Goal: Task Accomplishment & Management: Use online tool/utility

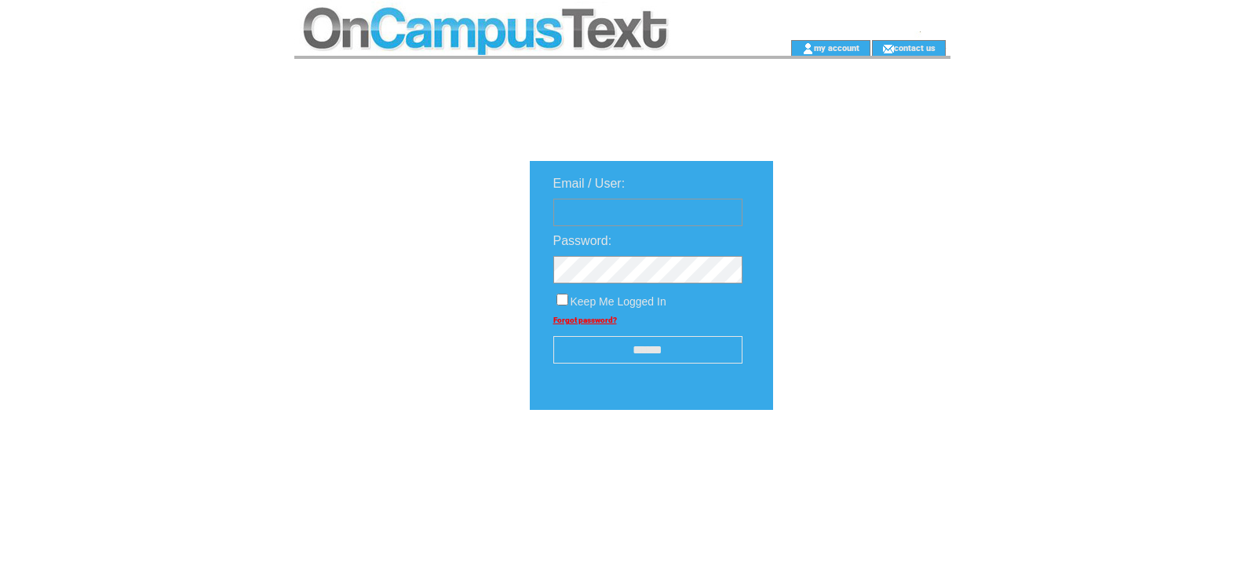
type input "**********"
click at [683, 350] on input "******" at bounding box center [647, 349] width 189 height 27
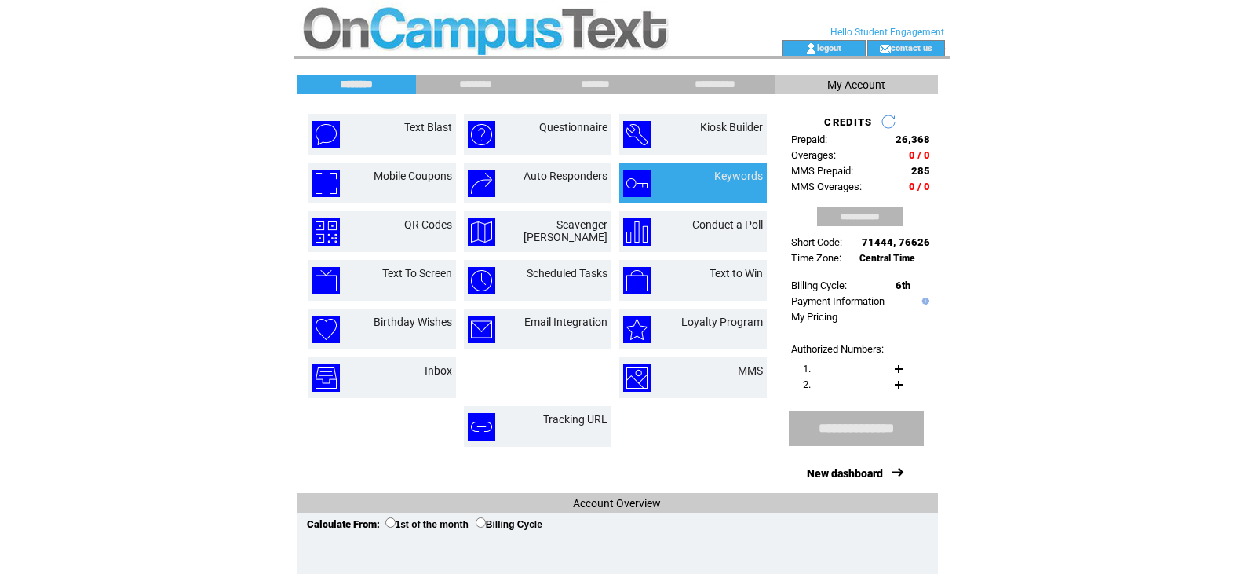
click at [738, 181] on link "Keywords" at bounding box center [738, 176] width 49 height 13
